Goal: Transaction & Acquisition: Purchase product/service

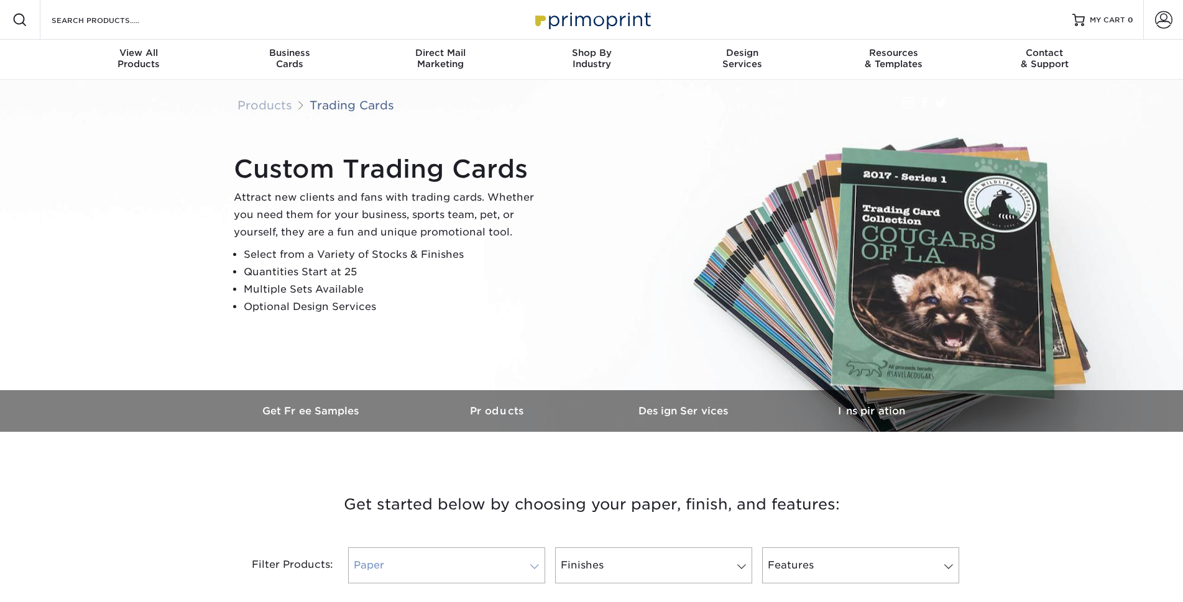
scroll to position [186, 0]
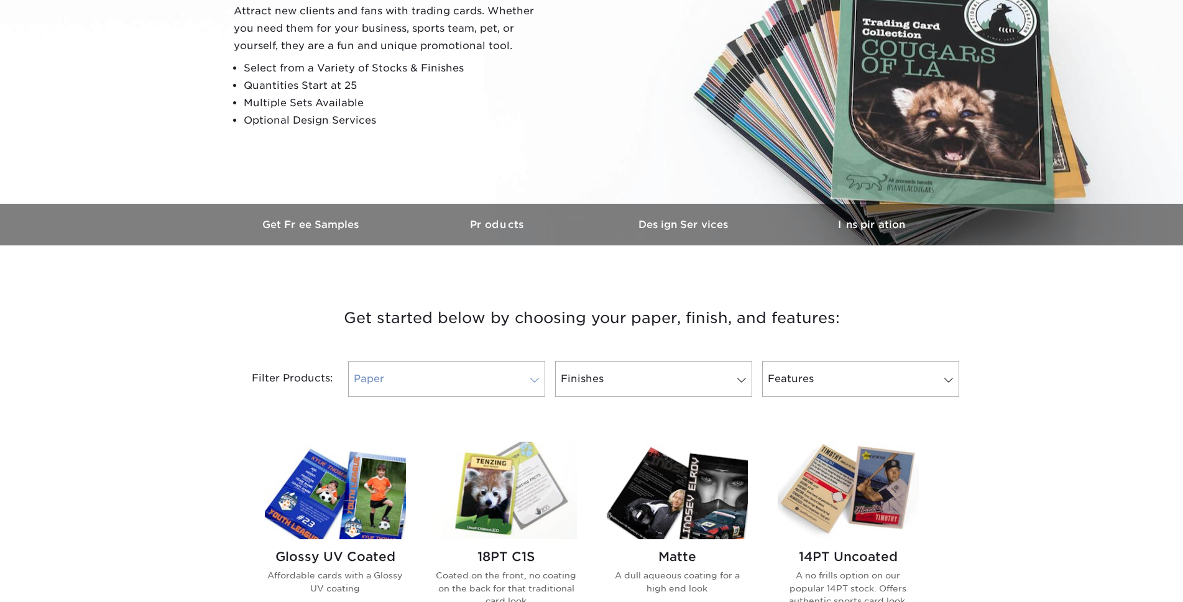
click at [456, 361] on link "Paper" at bounding box center [446, 379] width 197 height 36
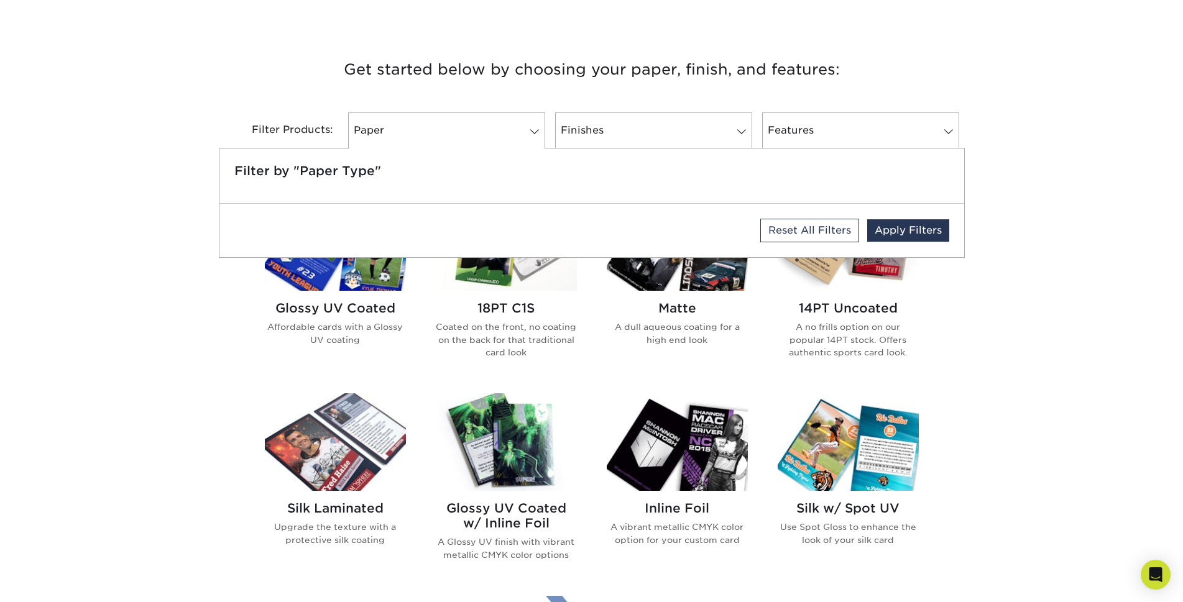
scroll to position [622, 0]
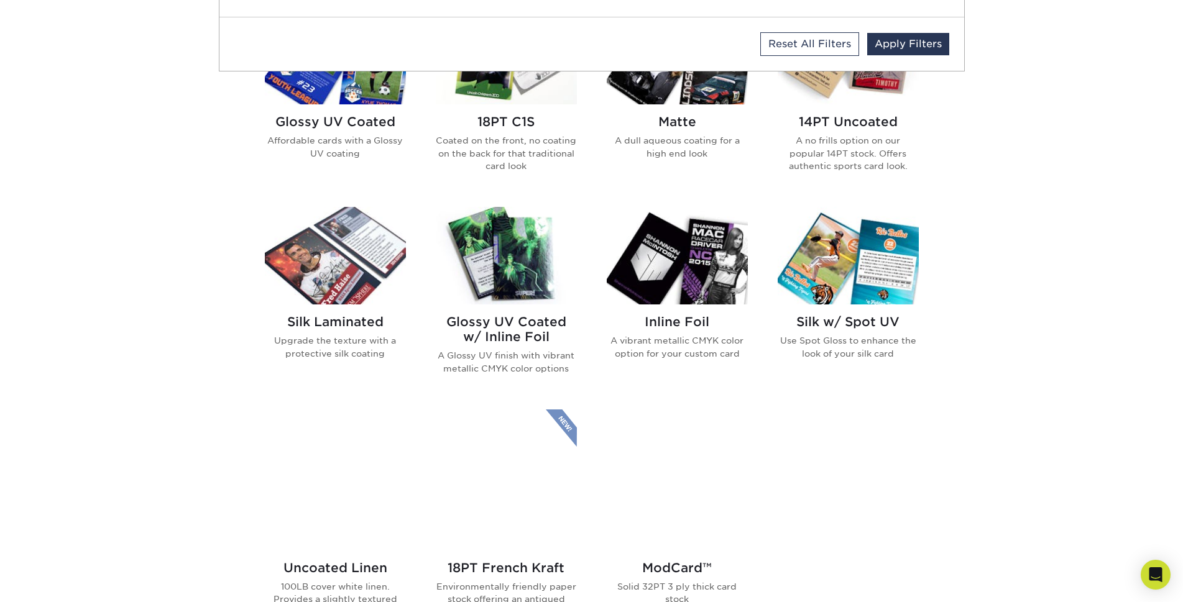
click at [1040, 400] on div "Get started below by choosing your paper, finish, and features: Filtered Matche…" at bounding box center [591, 325] width 1183 height 971
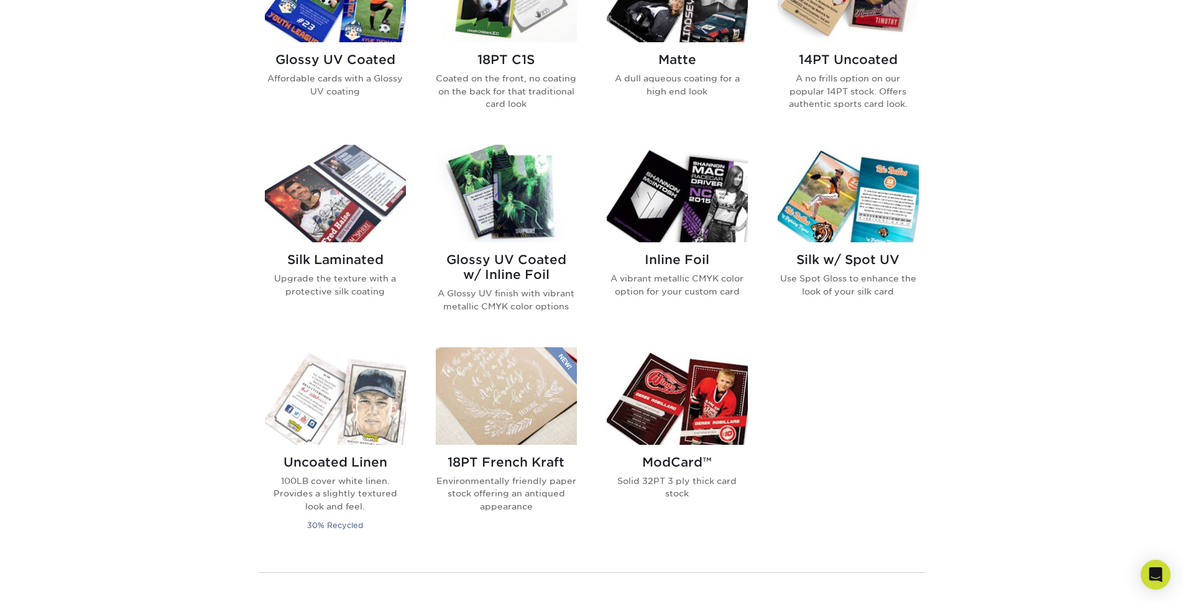
scroll to position [559, 0]
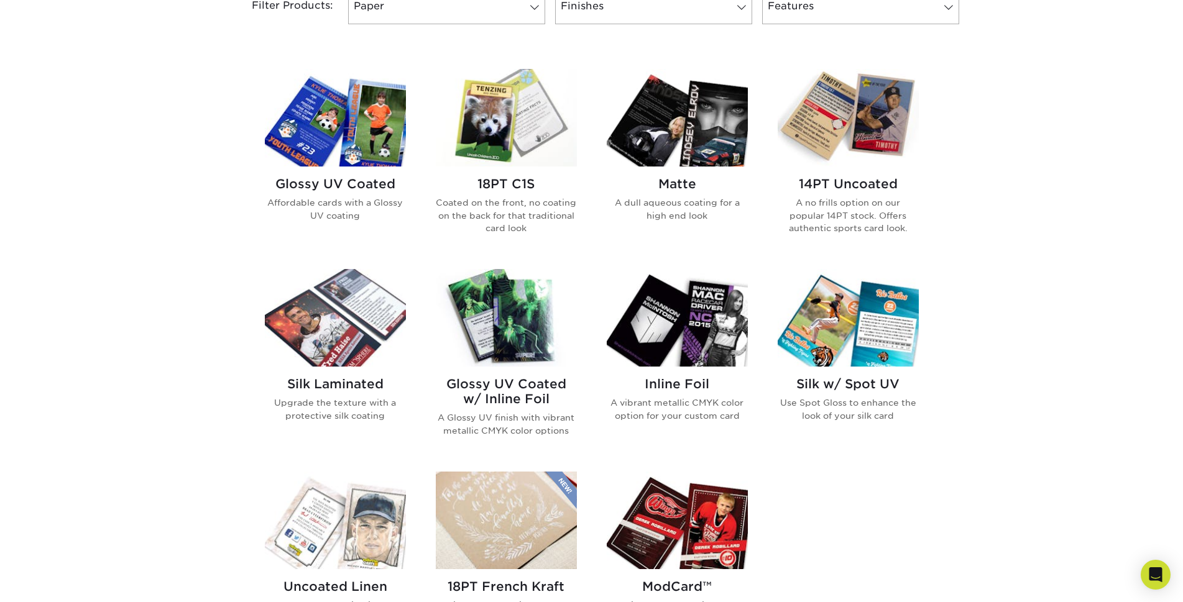
click at [513, 149] on img at bounding box center [506, 118] width 141 height 98
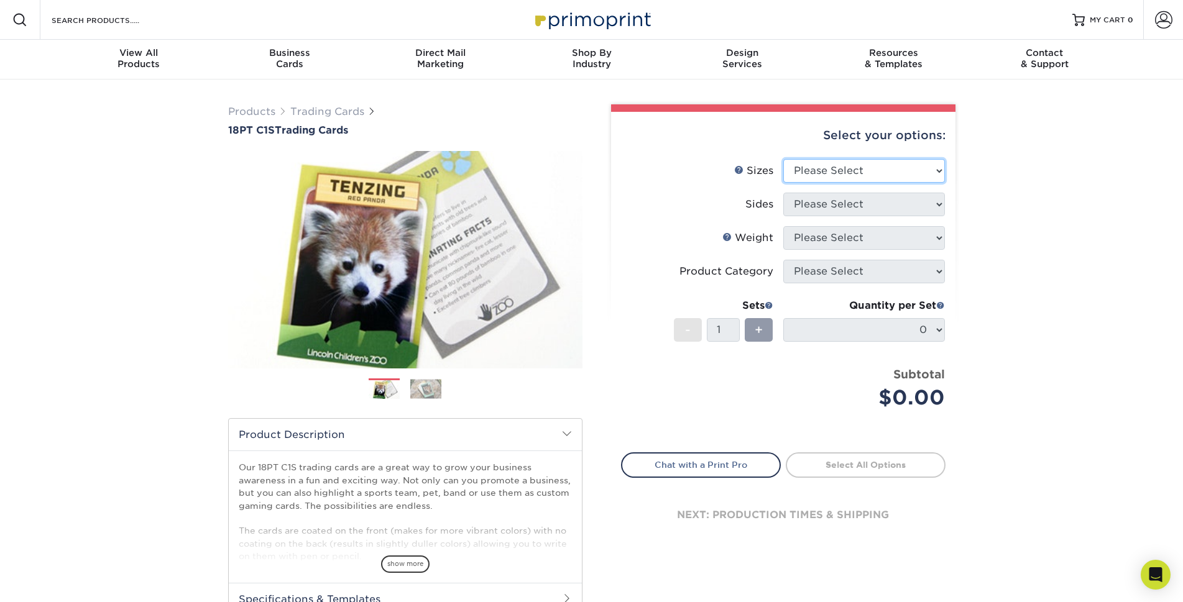
click at [806, 167] on select "Please Select 2.5" x 3.5"" at bounding box center [864, 171] width 162 height 24
select select "2.50x3.50"
click at [783, 159] on select "Please Select 2.5" x 3.5"" at bounding box center [864, 171] width 162 height 24
click at [824, 207] on select "Please Select Print Both Sides Print Front Only" at bounding box center [864, 205] width 162 height 24
select select "13abbda7-1d64-4f25-8bb2-c179b224825d"
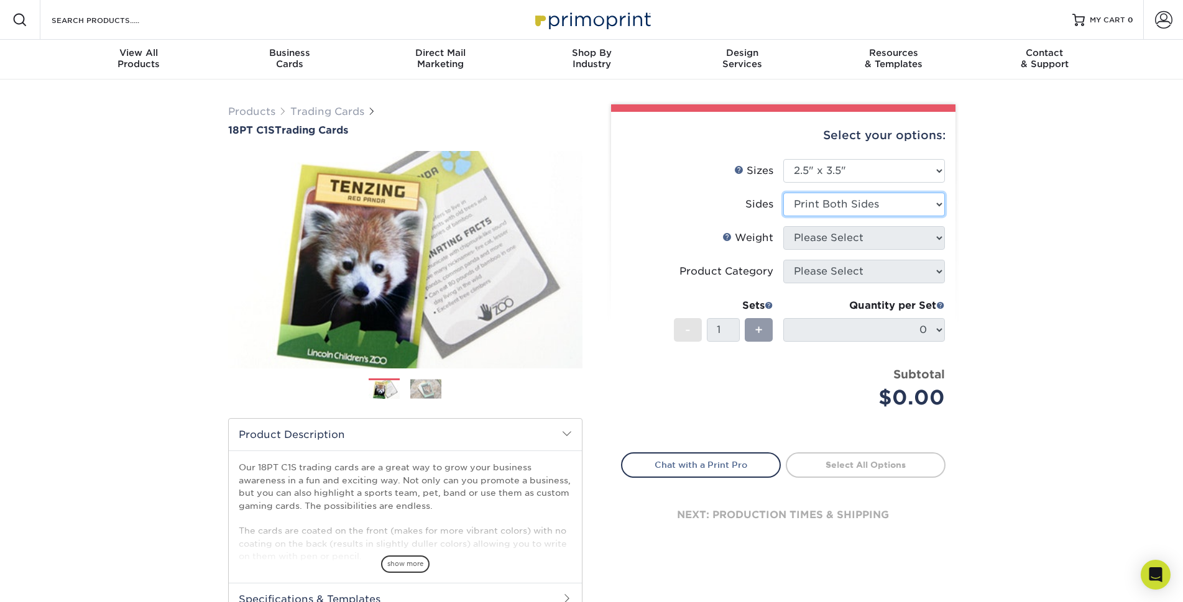
click at [783, 193] on select "Please Select Print Both Sides Print Front Only" at bounding box center [864, 205] width 162 height 24
click at [829, 240] on select "Please Select 18PT C1S" at bounding box center [864, 238] width 162 height 24
select select "18PTC1S"
click at [783, 226] on select "Please Select 18PT C1S" at bounding box center [864, 238] width 162 height 24
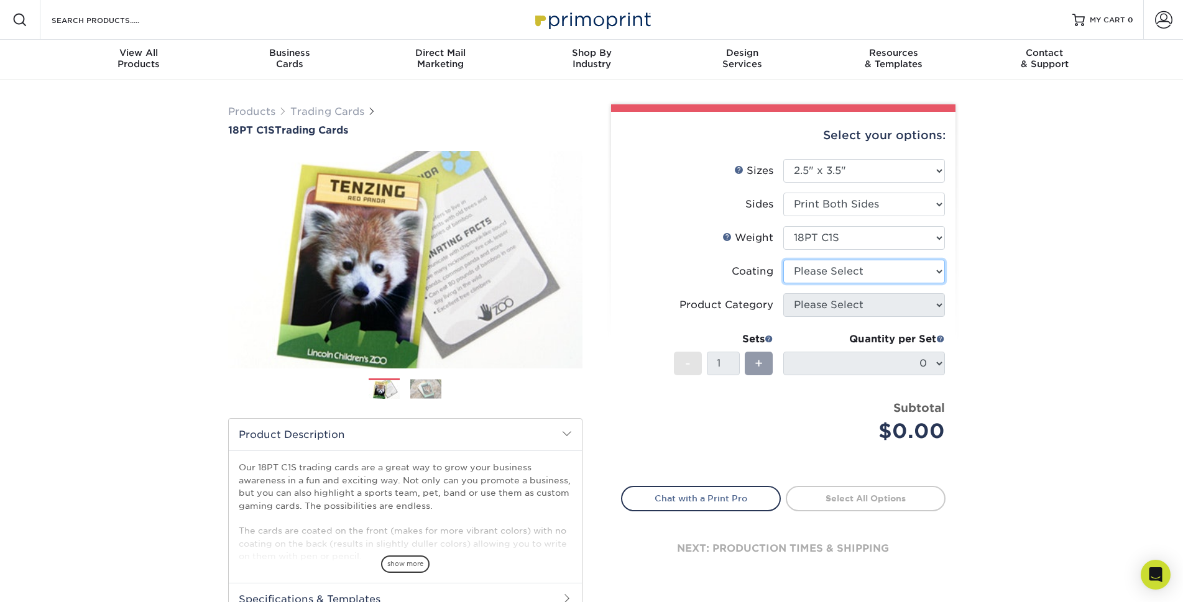
click at [822, 267] on select at bounding box center [864, 272] width 162 height 24
click at [743, 288] on li "Coating" at bounding box center [783, 277] width 323 height 34
click at [821, 300] on select "Please Select" at bounding box center [864, 305] width 162 height 24
click at [812, 282] on select at bounding box center [864, 272] width 162 height 24
click at [817, 270] on select at bounding box center [864, 272] width 162 height 24
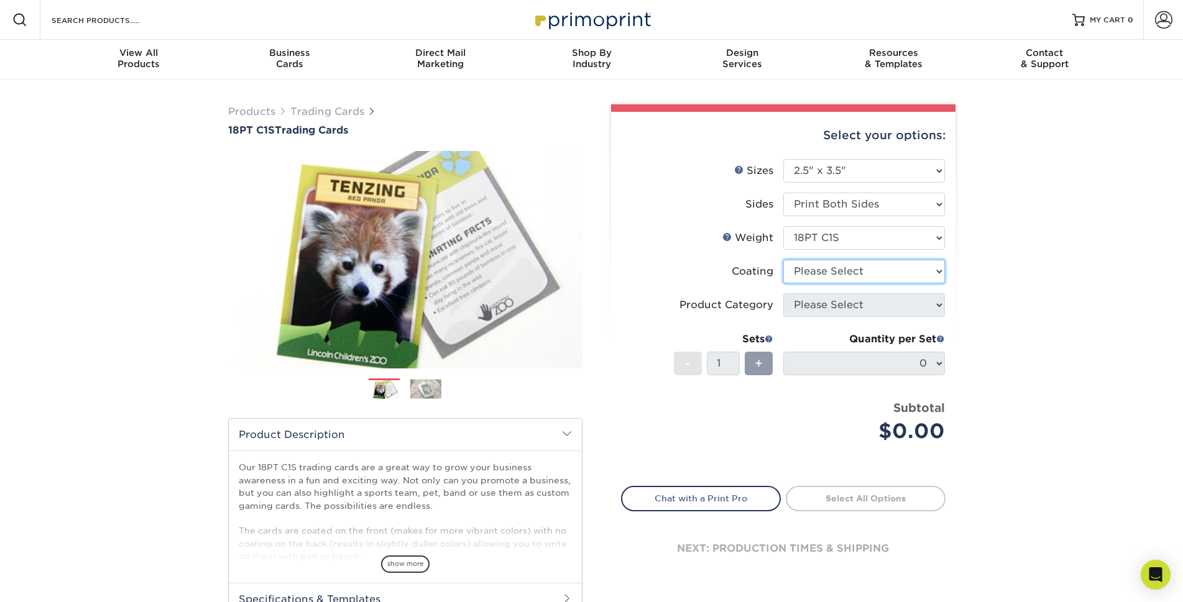
click at [817, 272] on select at bounding box center [864, 272] width 162 height 24
select select "3e7618de-abca-4bda-9f97-8b9129e913d8"
click at [783, 260] on select at bounding box center [864, 272] width 162 height 24
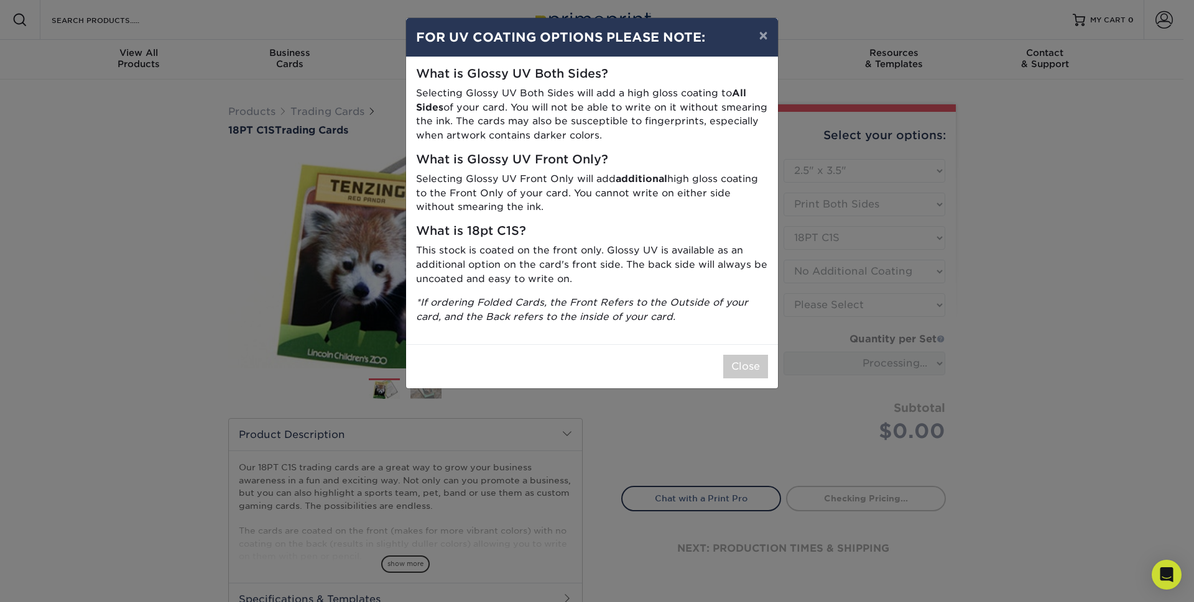
click at [827, 308] on div "× FOR UV COATING OPTIONS PLEASE NOTE: What is Glossy UV Both Sides? Selecting G…" at bounding box center [597, 301] width 1194 height 602
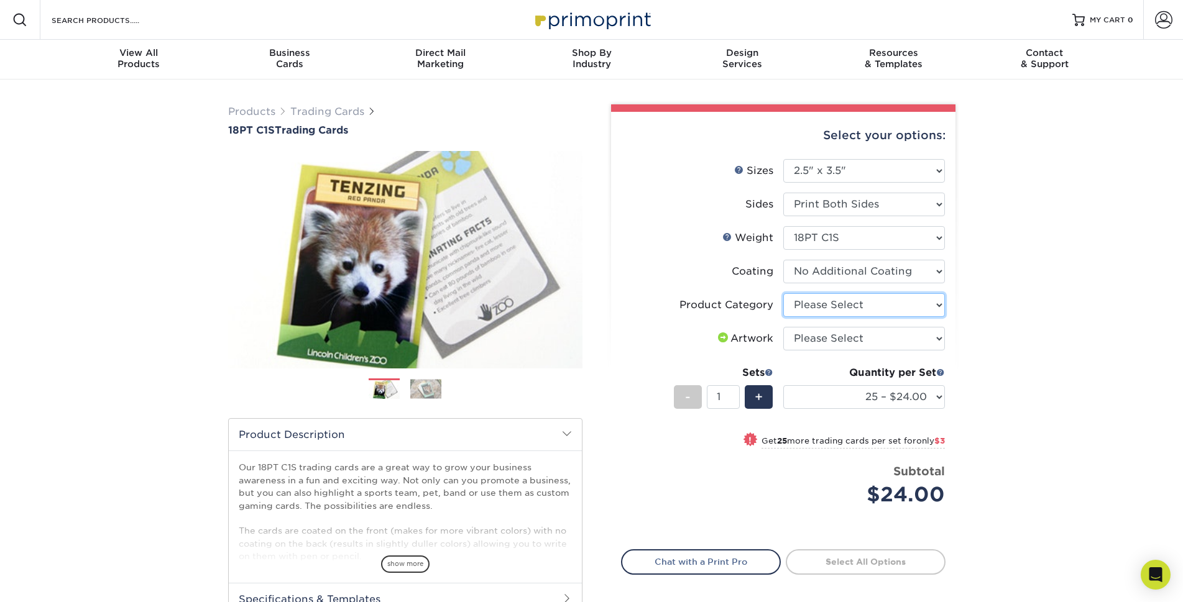
click at [857, 299] on select "Please Select Trading Cards" at bounding box center [864, 305] width 162 height 24
select select "c2f9bce9-36c2-409d-b101-c29d9d031e18"
click at [783, 293] on select "Please Select Trading Cards" at bounding box center [864, 305] width 162 height 24
click at [860, 333] on select "Please Select I will upload files I need a design - $100" at bounding box center [864, 339] width 162 height 24
select select "upload"
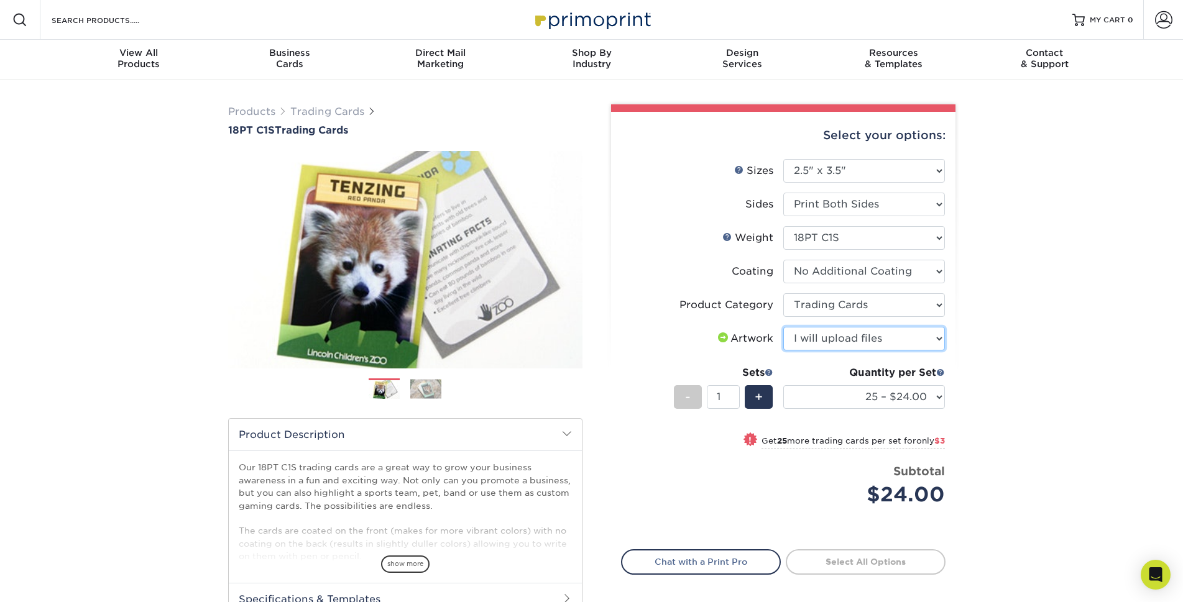
click at [783, 327] on select "Please Select I will upload files I need a design - $100" at bounding box center [864, 339] width 162 height 24
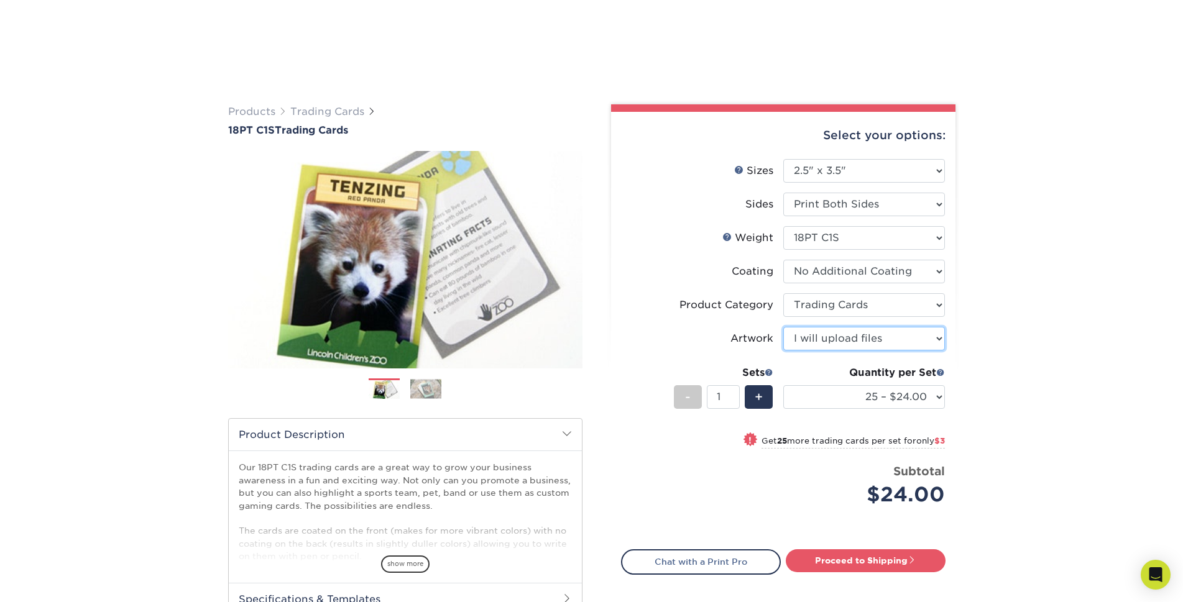
scroll to position [249, 0]
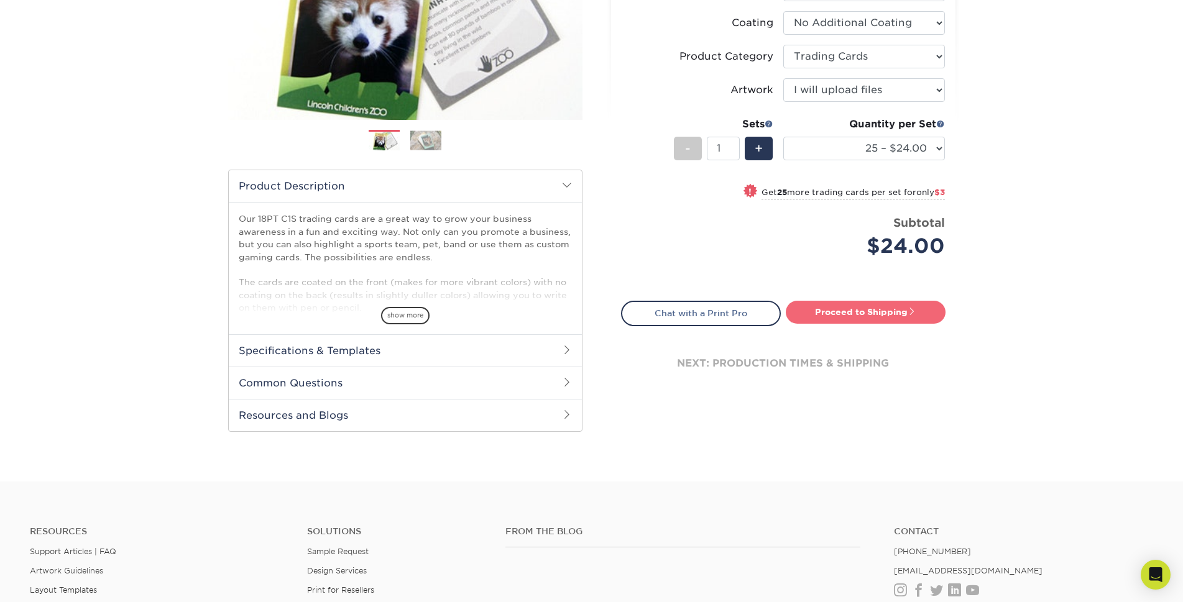
click at [852, 309] on link "Proceed to Shipping" at bounding box center [866, 312] width 160 height 22
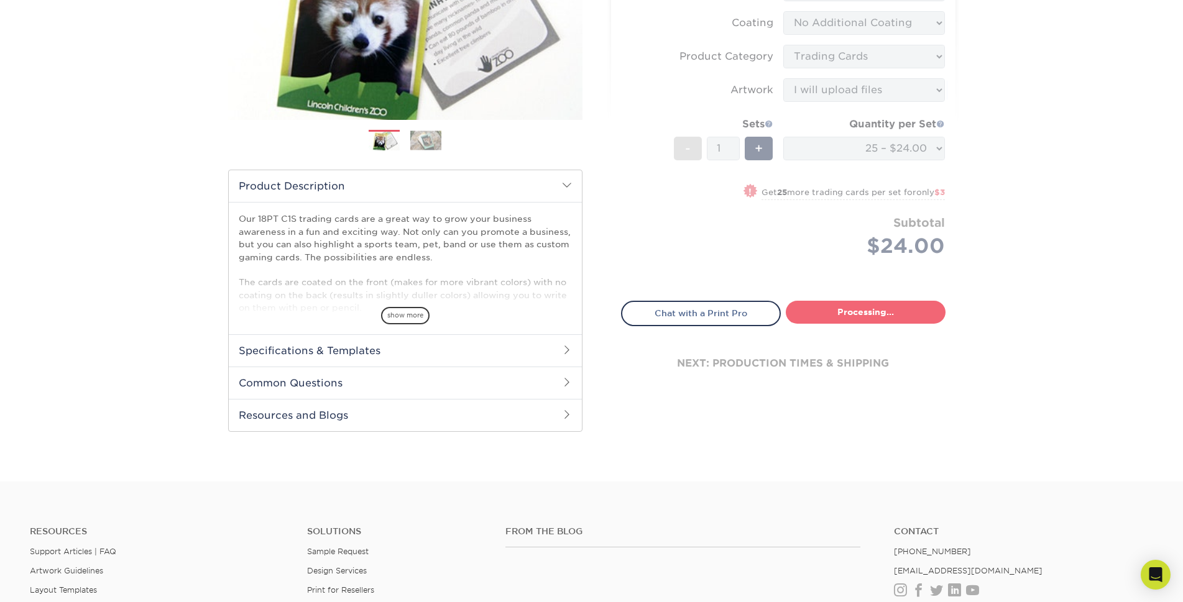
type input "Set 1"
select select "93496b82-97d9-442a-849d-a6c043c823b6"
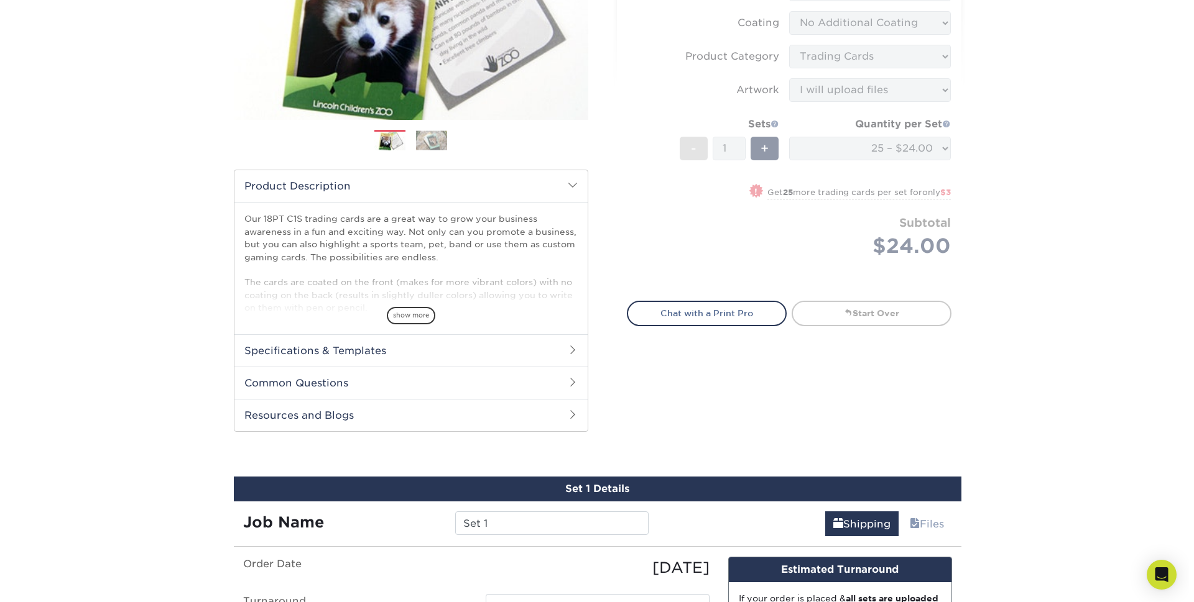
scroll to position [620, 0]
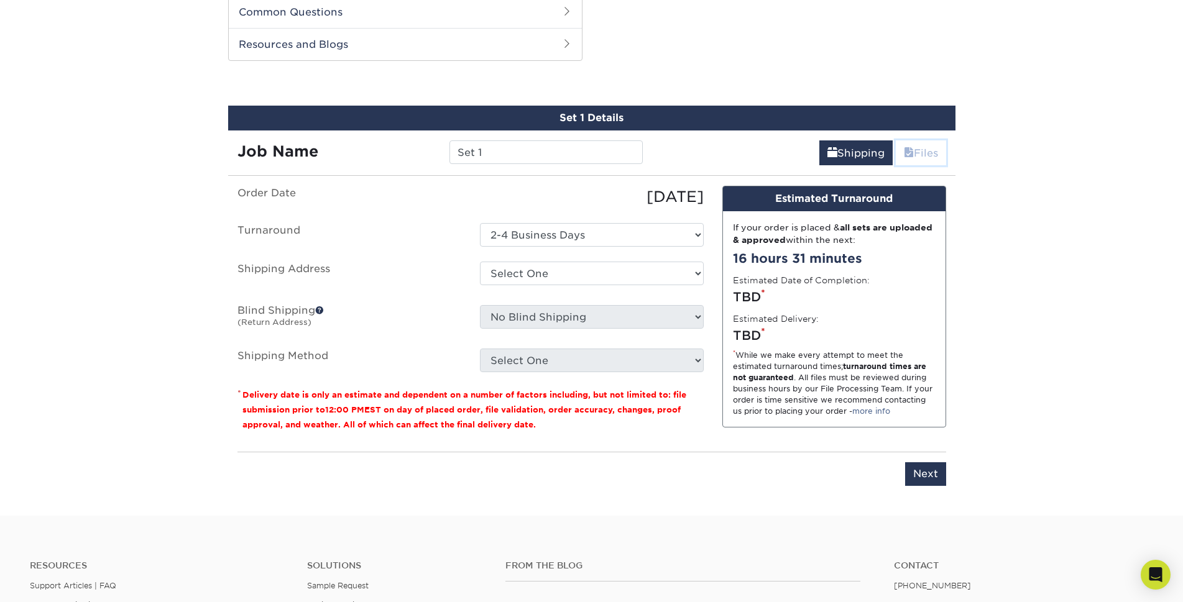
click at [920, 158] on link "Files" at bounding box center [921, 152] width 50 height 25
click at [544, 265] on select "Select One + Add New Address - Login" at bounding box center [592, 274] width 224 height 24
select select "newaddress"
click at [480, 262] on select "Select One + Add New Address - Login" at bounding box center [592, 274] width 224 height 24
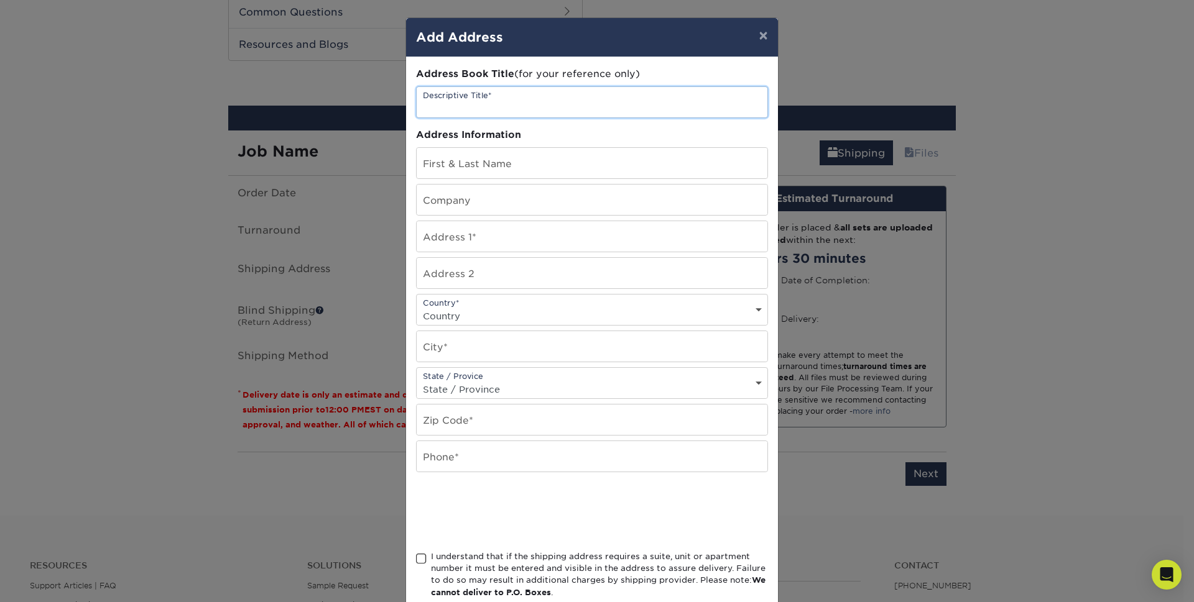
click at [478, 104] on input "text" at bounding box center [592, 102] width 351 height 30
click at [487, 170] on input "text" at bounding box center [592, 163] width 351 height 30
click at [481, 119] on div "Address Book Title (for your reference only) Descriptive Title* Address Informa…" at bounding box center [592, 335] width 352 height 536
click at [484, 109] on input "text" at bounding box center [592, 102] width 351 height 30
click at [474, 106] on input "text" at bounding box center [592, 102] width 351 height 30
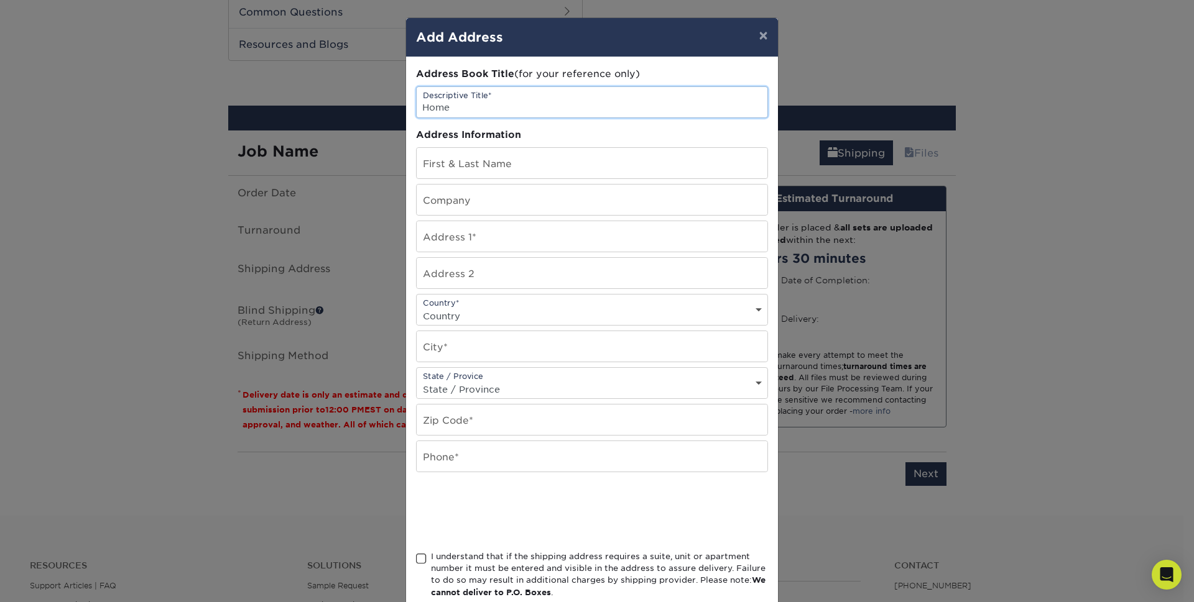
type input "Home"
click at [490, 163] on input "text" at bounding box center [592, 163] width 351 height 30
type input "Scott Davis"
click at [463, 241] on input "text" at bounding box center [592, 236] width 351 height 30
type input "112 Northmoor Dr"
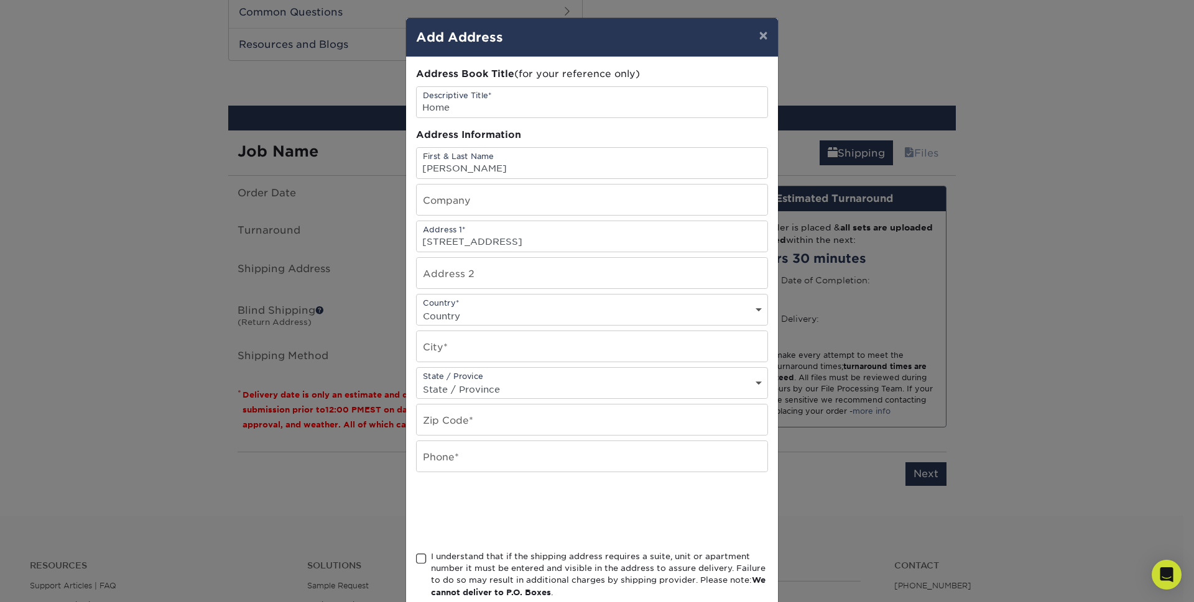
click at [466, 313] on select "Country United States Canada ----------------------------- Afghanistan Albania …" at bounding box center [592, 316] width 351 height 18
select select "US"
click at [417, 307] on select "Country United States Canada ----------------------------- Afghanistan Albania …" at bounding box center [592, 316] width 351 height 18
click at [453, 351] on input "text" at bounding box center [592, 346] width 351 height 30
type input "Arcanum"
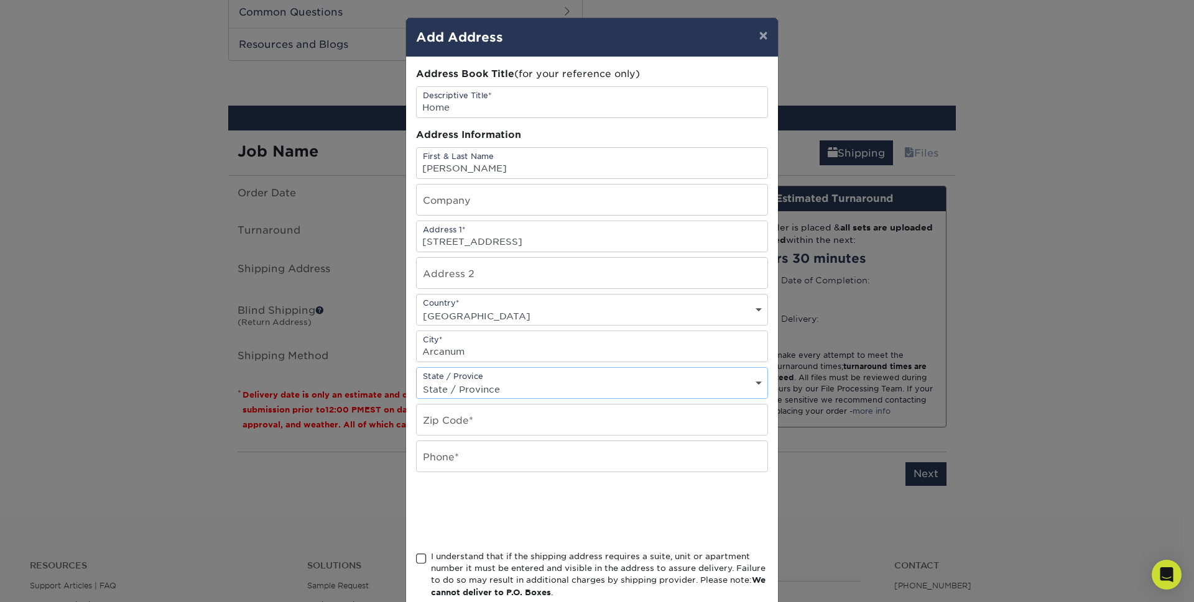
click at [456, 390] on select "State / Province Alabama Alaska Arizona Arkansas California Colorado Connecticu…" at bounding box center [592, 389] width 351 height 18
select select "OH"
click at [417, 380] on select "State / Province Alabama Alaska Arizona Arkansas California Colorado Connecticu…" at bounding box center [592, 389] width 351 height 18
click at [466, 423] on input "text" at bounding box center [592, 420] width 351 height 30
type input "45304"
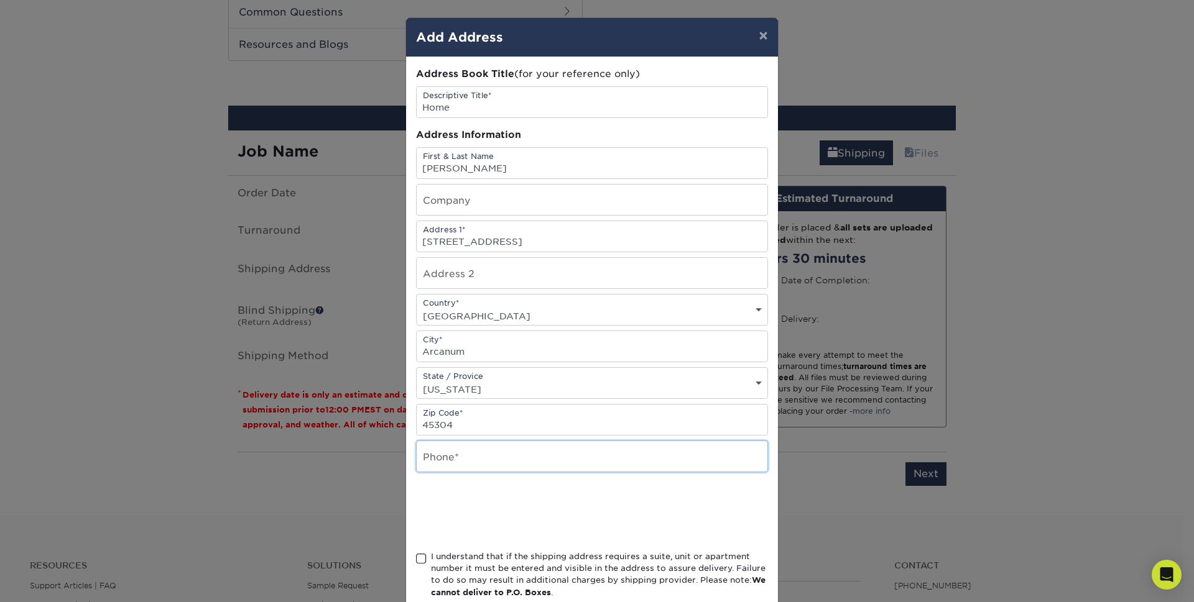
click at [473, 464] on input "text" at bounding box center [592, 456] width 351 height 30
type input "9374676713"
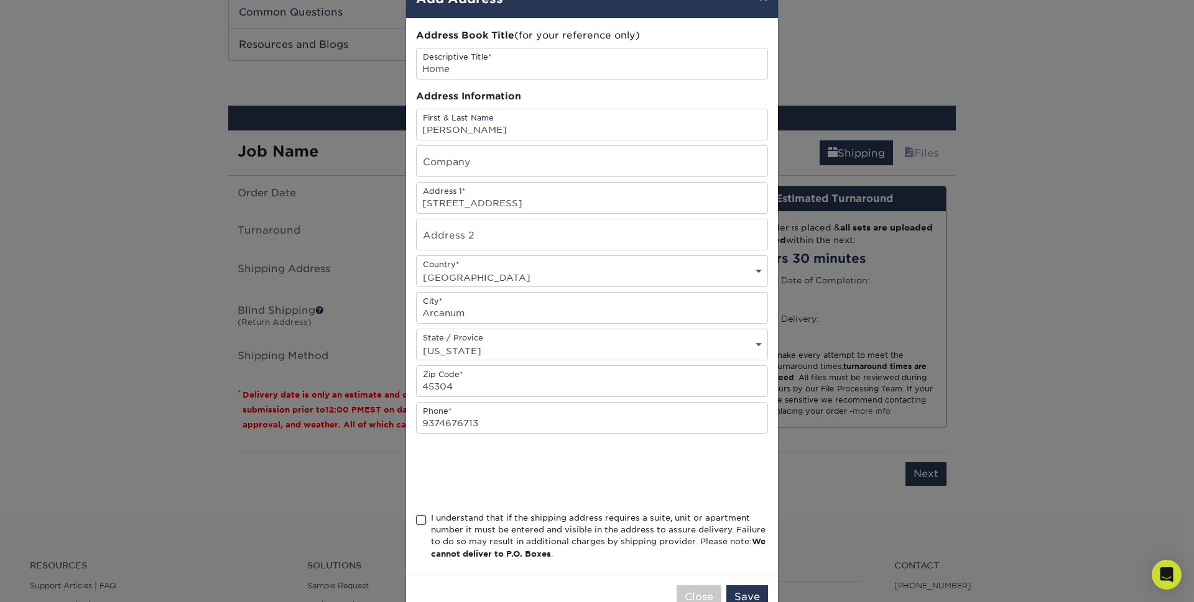
scroll to position [73, 0]
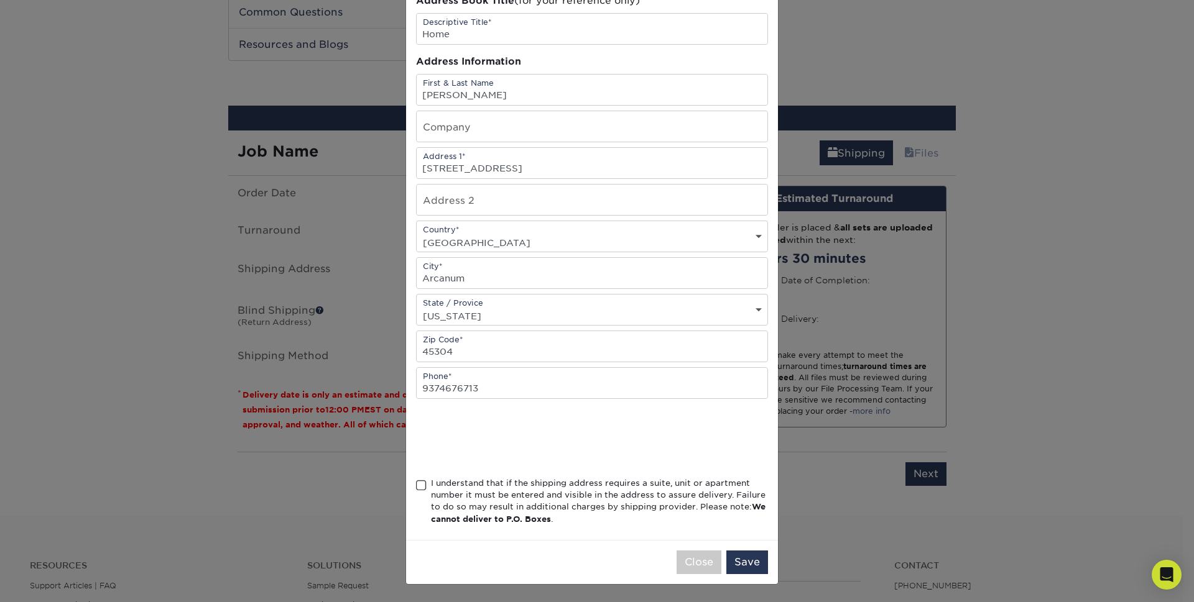
click at [420, 484] on span at bounding box center [421, 486] width 11 height 12
click at [0, 0] on input "I understand that if the shipping address requires a suite, unit or apartment n…" at bounding box center [0, 0] width 0 height 0
click at [745, 558] on button "Save" at bounding box center [747, 563] width 42 height 24
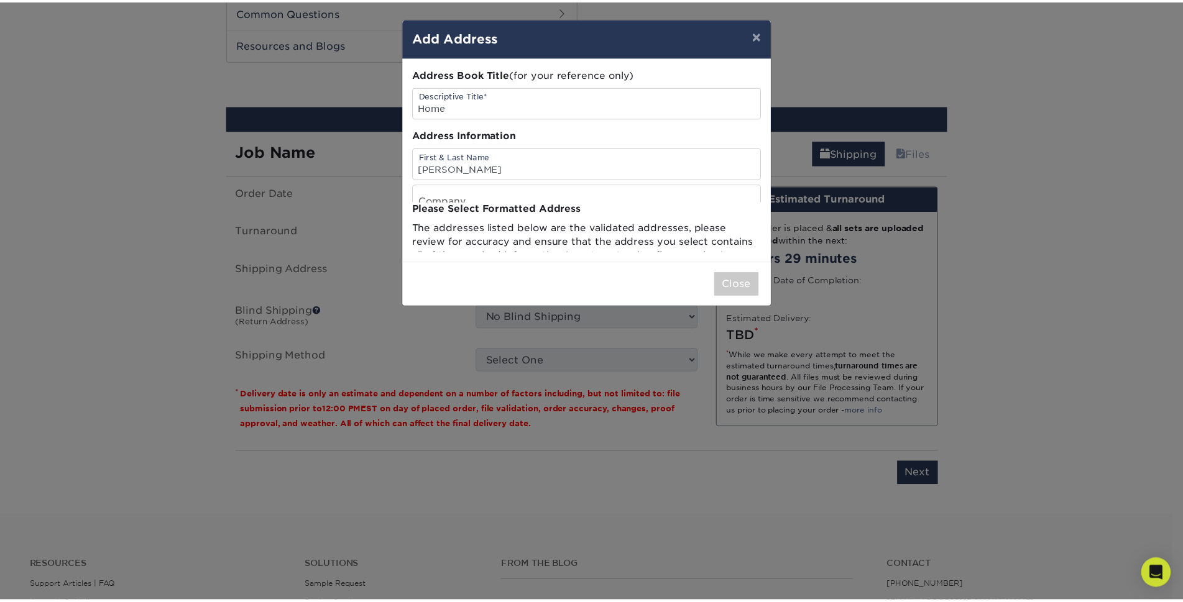
scroll to position [0, 0]
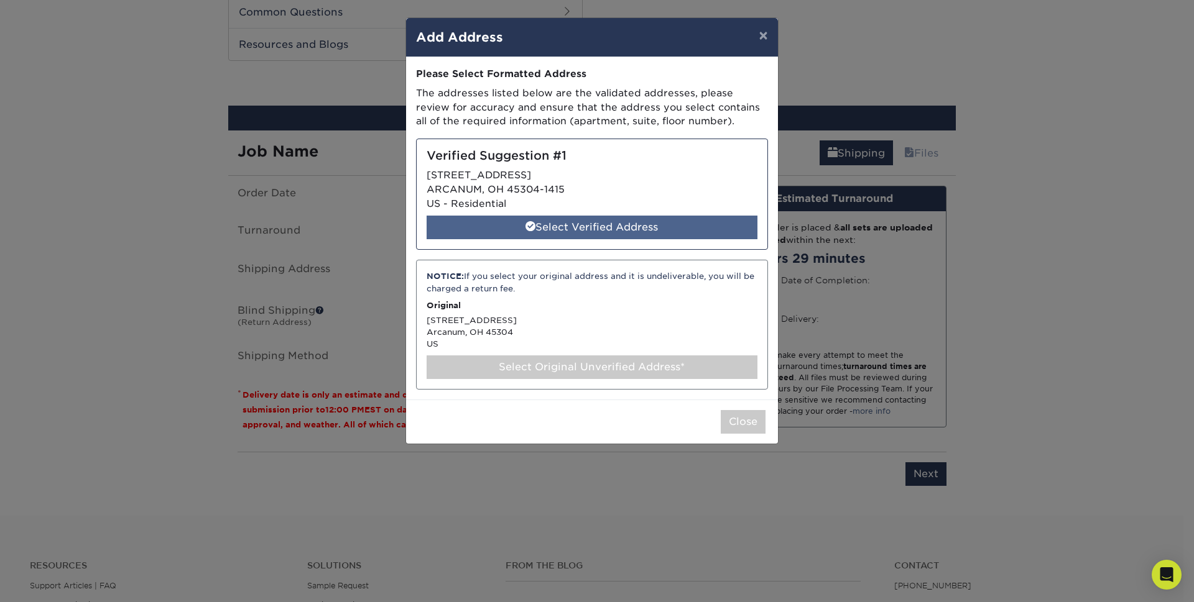
click at [623, 232] on div "Select Verified Address" at bounding box center [591, 228] width 331 height 24
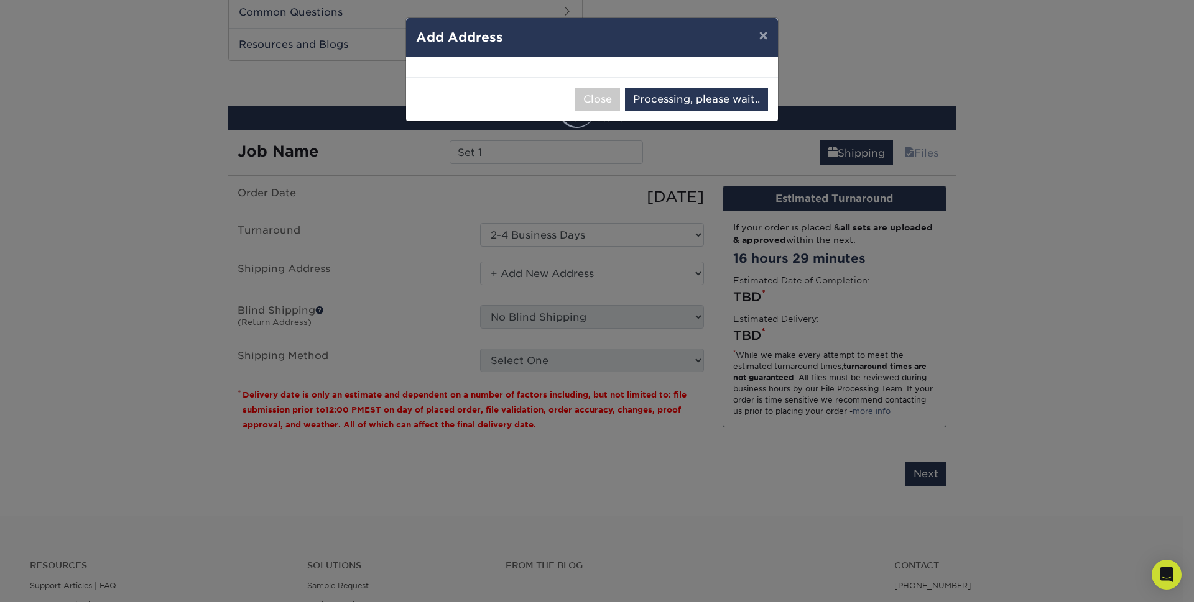
select select "285246"
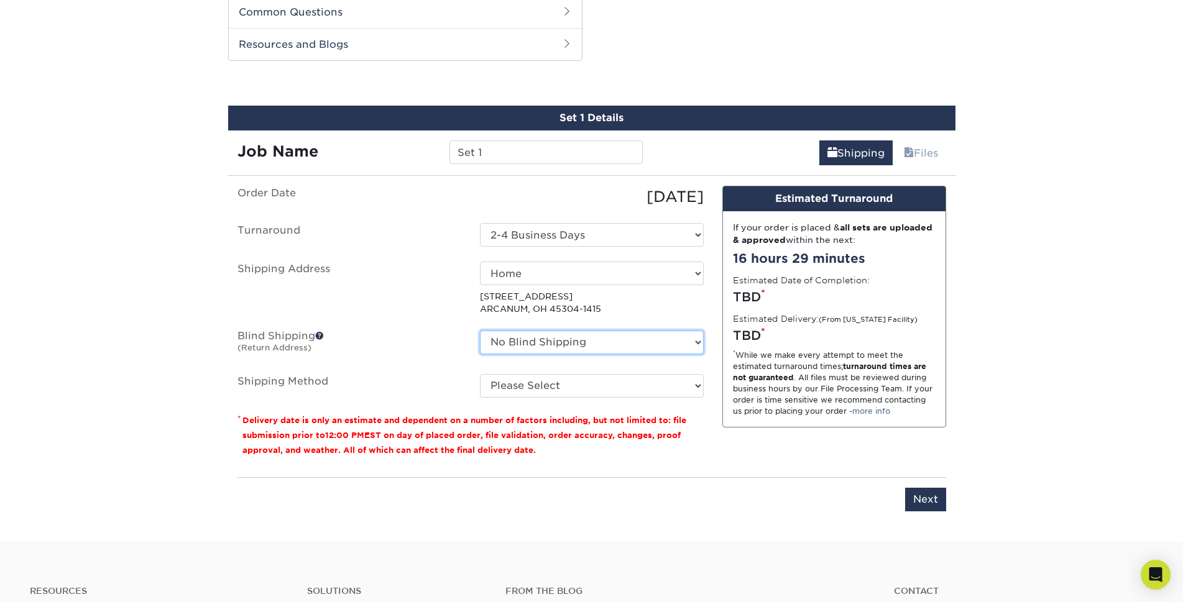
click at [602, 343] on select "No Blind Shipping + Add New Address" at bounding box center [592, 343] width 224 height 24
click at [463, 326] on ul "Order Date 08/19/2025 Turnaround Select One 2-4 Business Days Shipping Address …" at bounding box center [470, 292] width 466 height 212
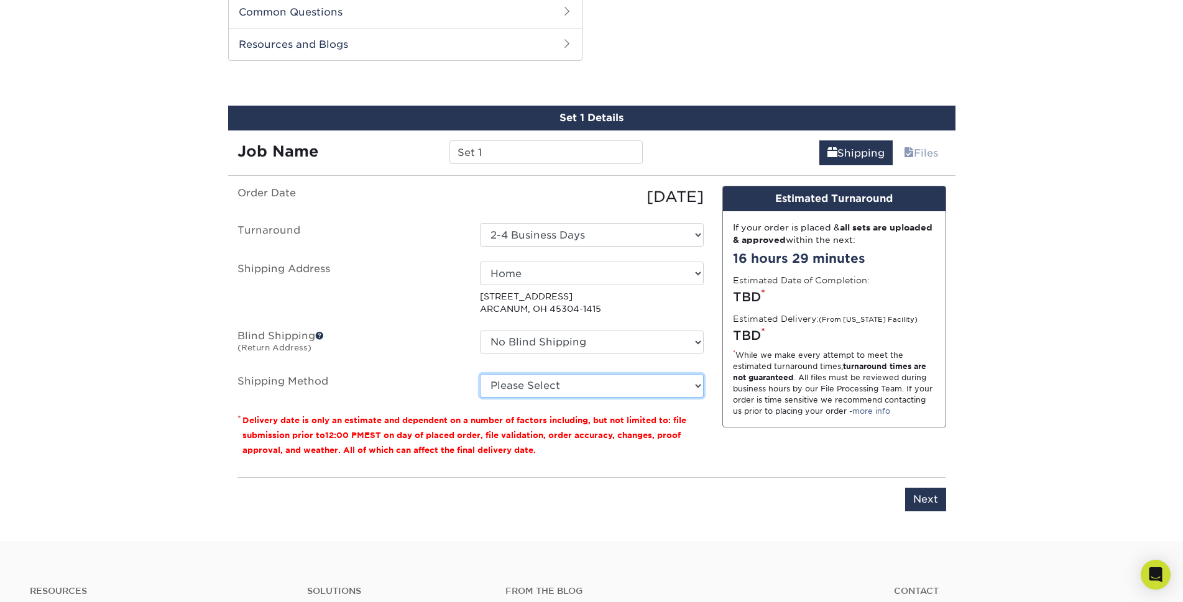
click at [515, 378] on select "Please Select Ground Shipping (+$32.96) 3 Day Shipping Service (+$37.88) 2 Day …" at bounding box center [592, 386] width 224 height 24
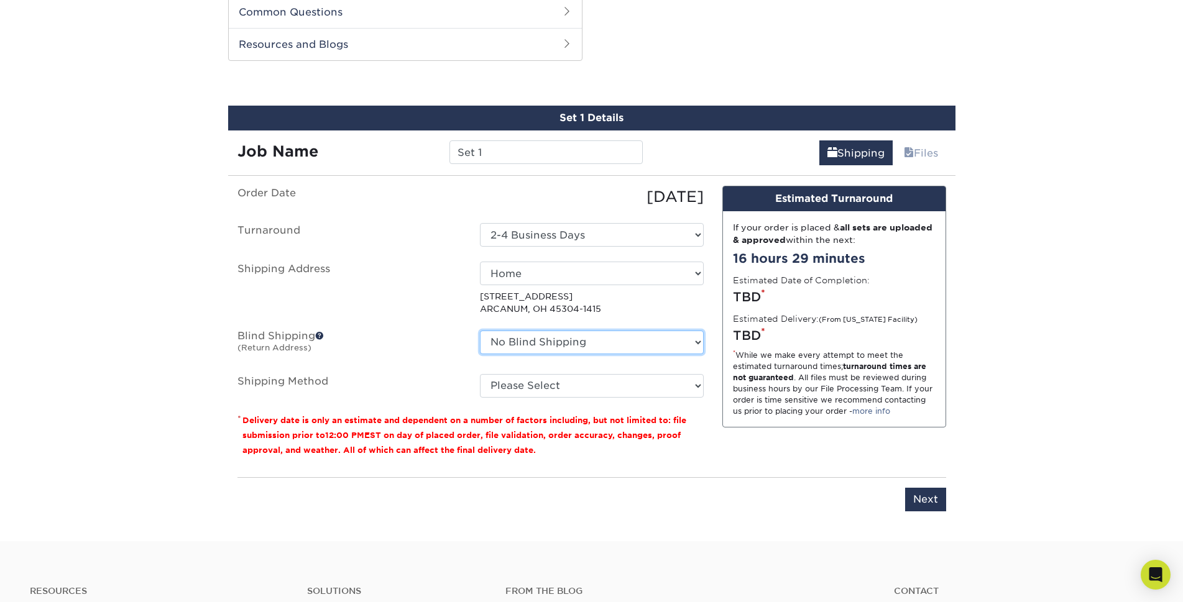
click at [519, 348] on select "No Blind Shipping + Add New Address" at bounding box center [592, 343] width 224 height 24
click at [429, 348] on label "Blind Shipping (Return Address)" at bounding box center [349, 345] width 242 height 29
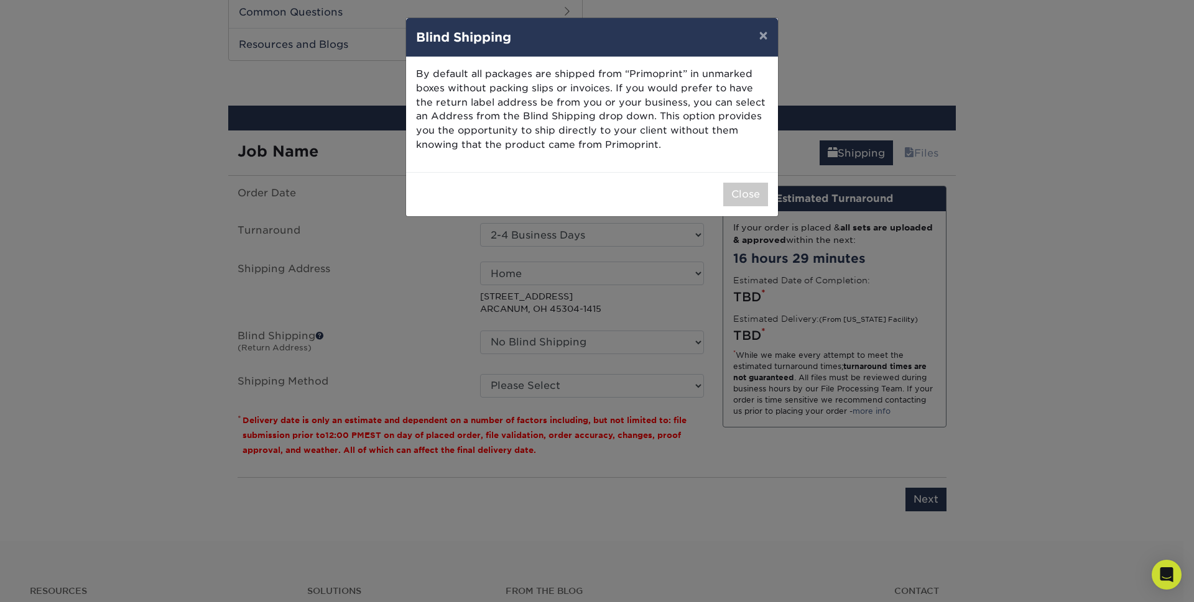
click at [503, 382] on div "× Blind Shipping By default all packages are shipped from “Primoprint” in unmar…" at bounding box center [597, 301] width 1194 height 602
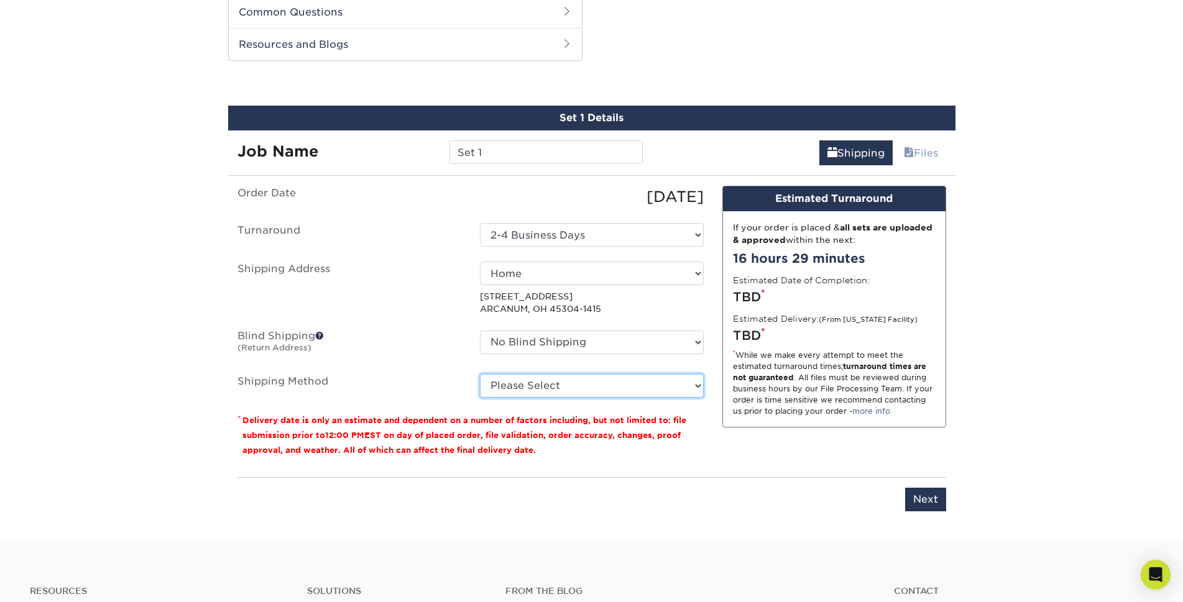
click at [507, 382] on select "Please Select Ground Shipping (+$32.96) 3 Day Shipping Service (+$37.88) 2 Day …" at bounding box center [592, 386] width 224 height 24
